Goal: Task Accomplishment & Management: Use online tool/utility

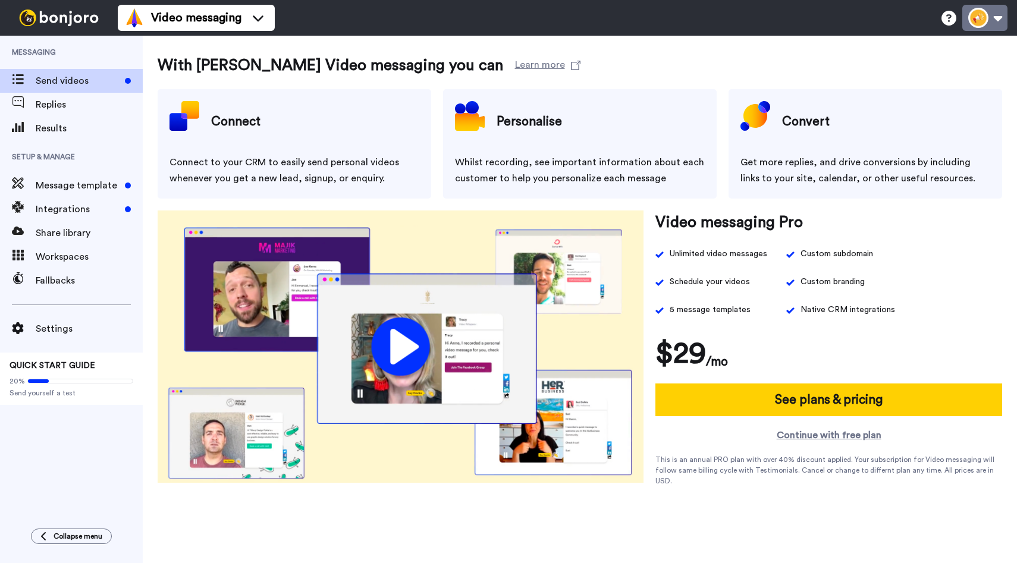
click at [981, 15] on button at bounding box center [984, 18] width 45 height 26
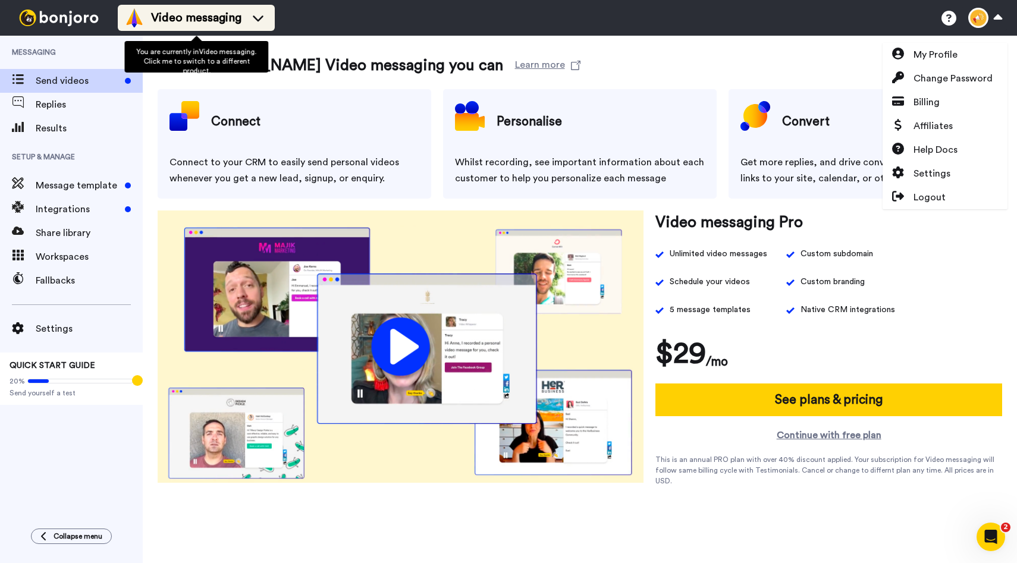
click at [218, 12] on span "Video messaging" at bounding box center [196, 18] width 90 height 17
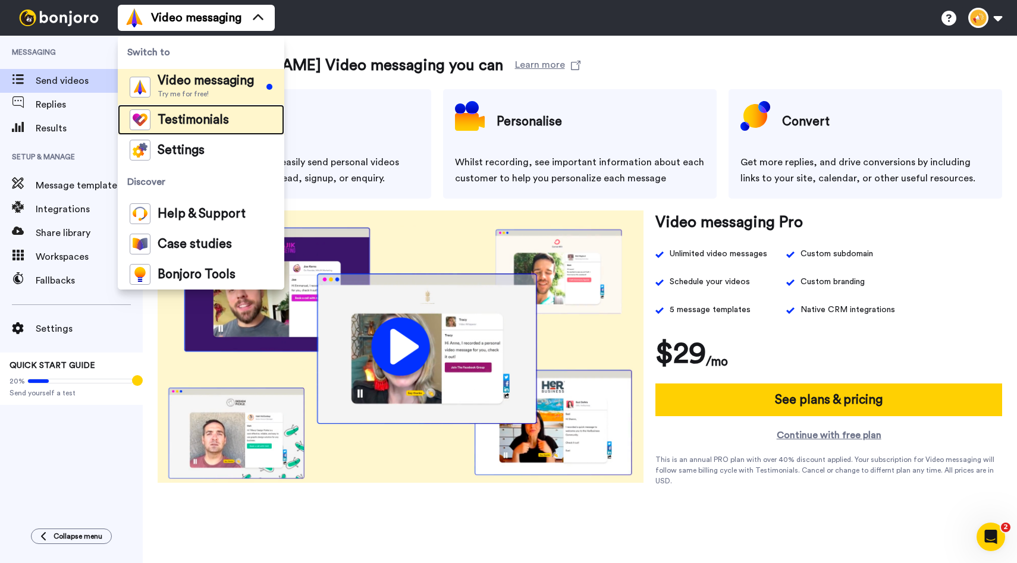
click at [191, 123] on span "Testimonials" at bounding box center [193, 120] width 71 height 12
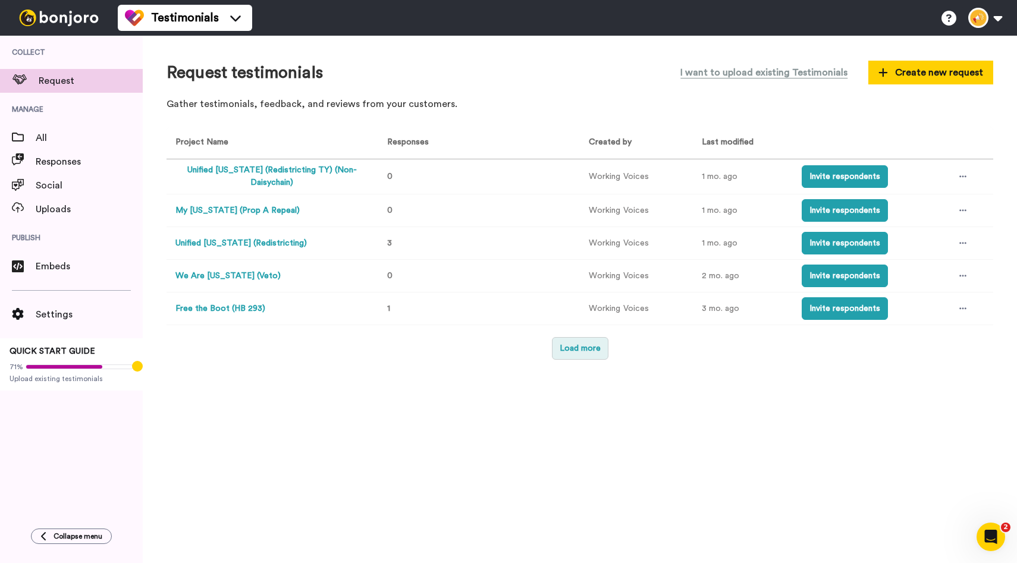
click at [573, 345] on button "Load more" at bounding box center [580, 348] width 57 height 23
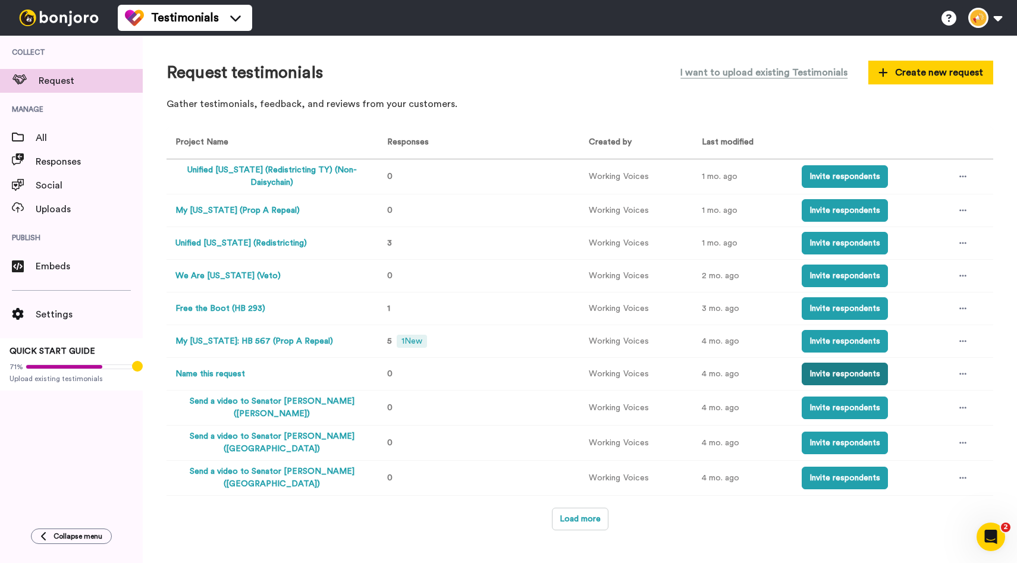
click at [815, 378] on button "Invite respondents" at bounding box center [845, 374] width 86 height 23
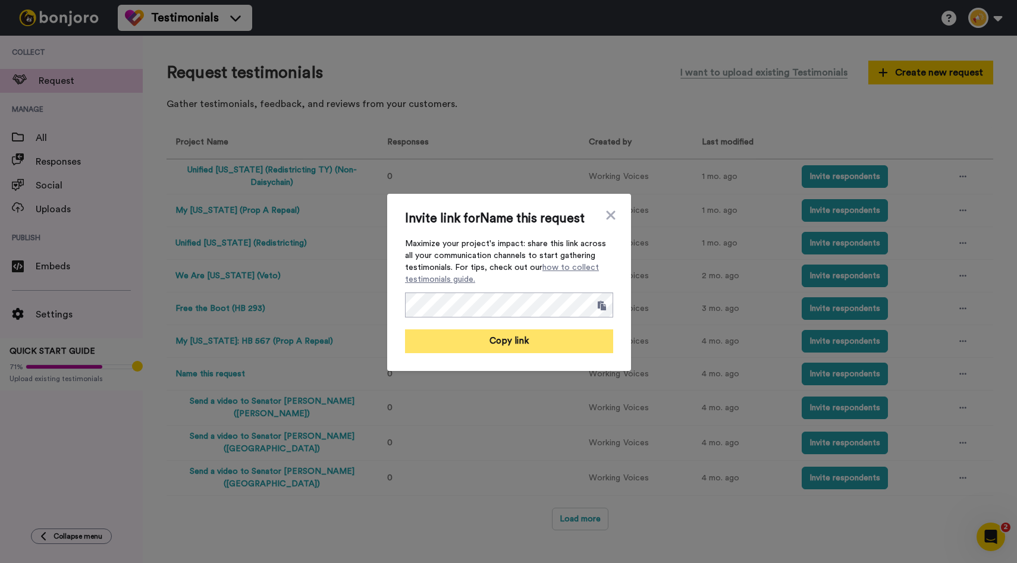
click at [553, 347] on button "Copy link" at bounding box center [509, 342] width 208 height 24
